Goal: Task Accomplishment & Management: Manage account settings

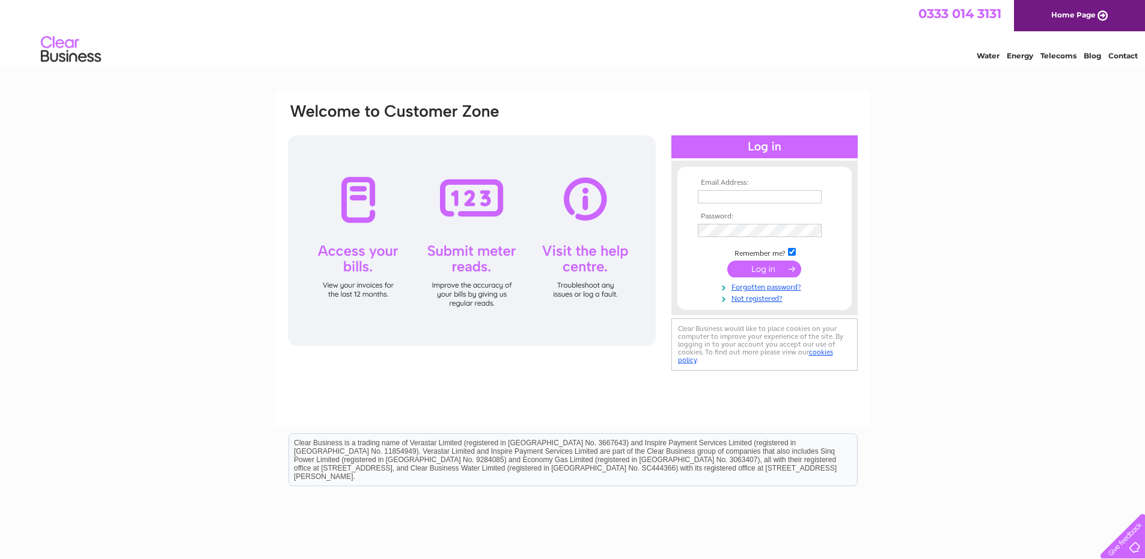
type input "james.myles@longlanedeliveries.co.uk"
click at [762, 269] on input "submit" at bounding box center [765, 268] width 74 height 17
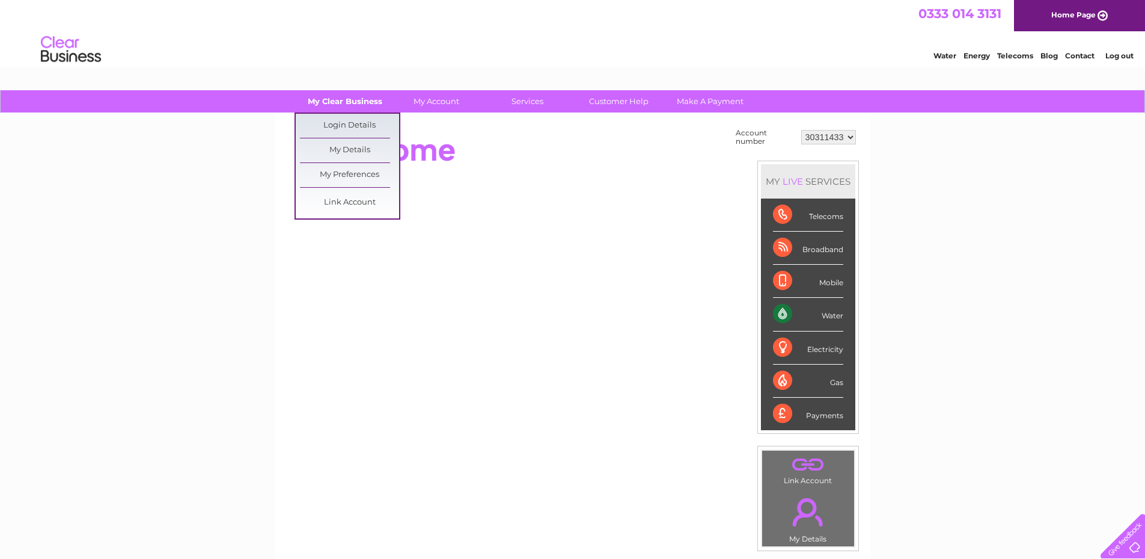
click at [361, 98] on link "My Clear Business" at bounding box center [344, 101] width 99 height 22
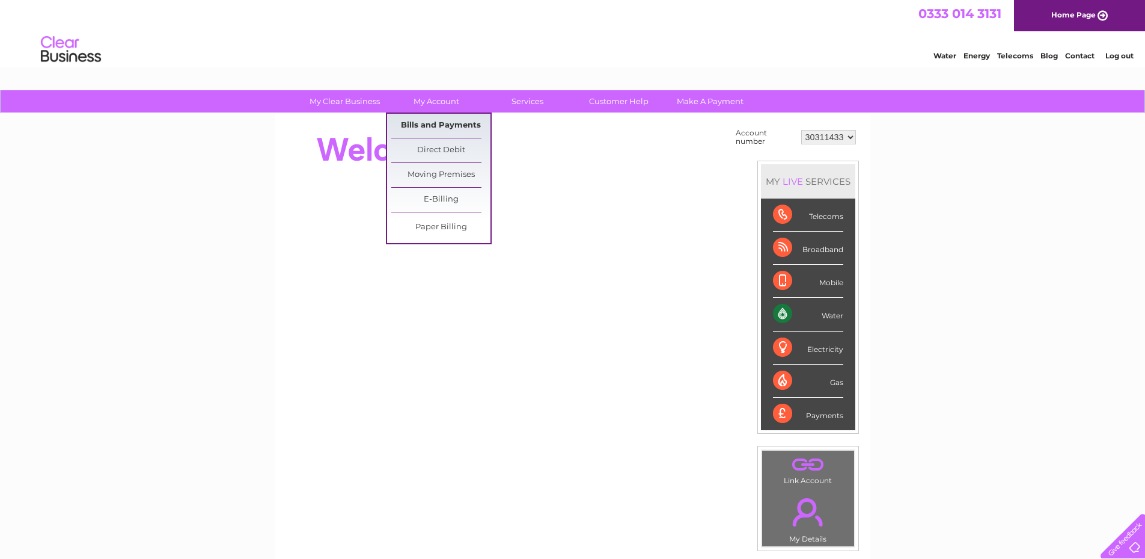
click at [466, 127] on link "Bills and Payments" at bounding box center [440, 126] width 99 height 24
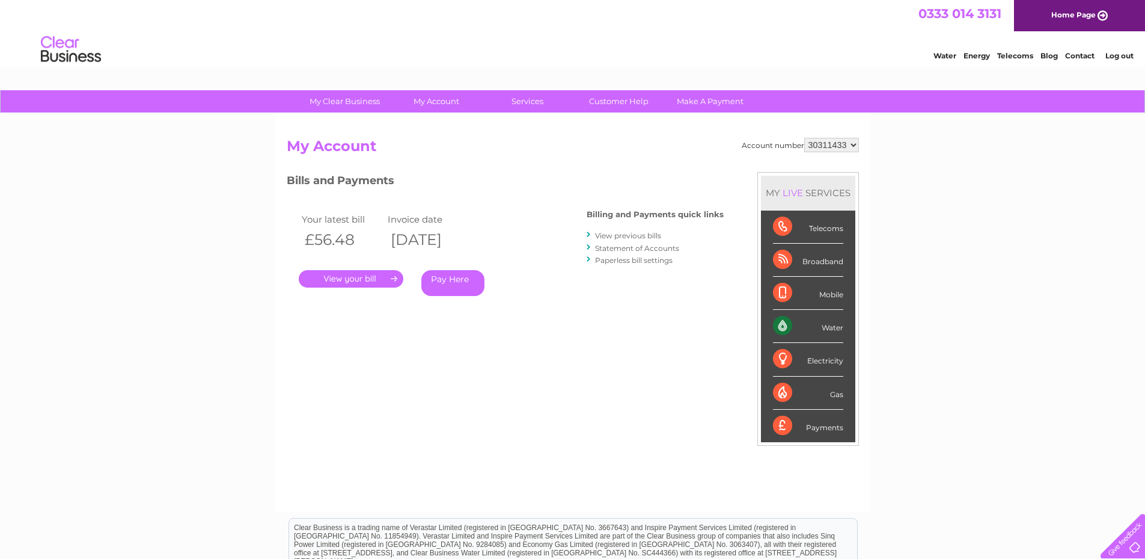
click at [370, 275] on link "." at bounding box center [351, 278] width 105 height 17
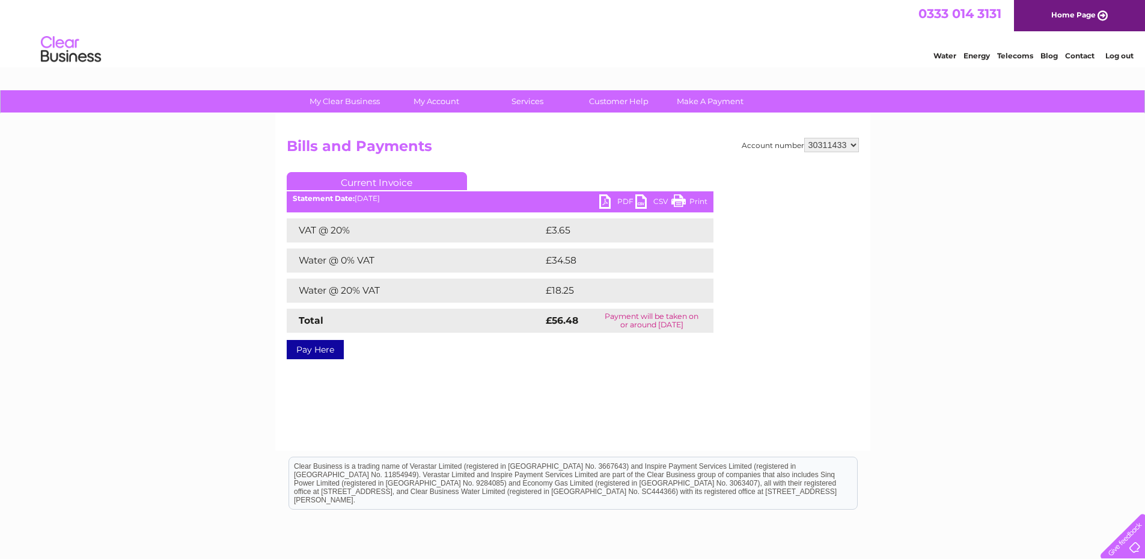
click at [623, 207] on link "PDF" at bounding box center [618, 202] width 36 height 17
click at [622, 202] on link "PDF" at bounding box center [618, 202] width 36 height 17
